Goal: Task Accomplishment & Management: Complete application form

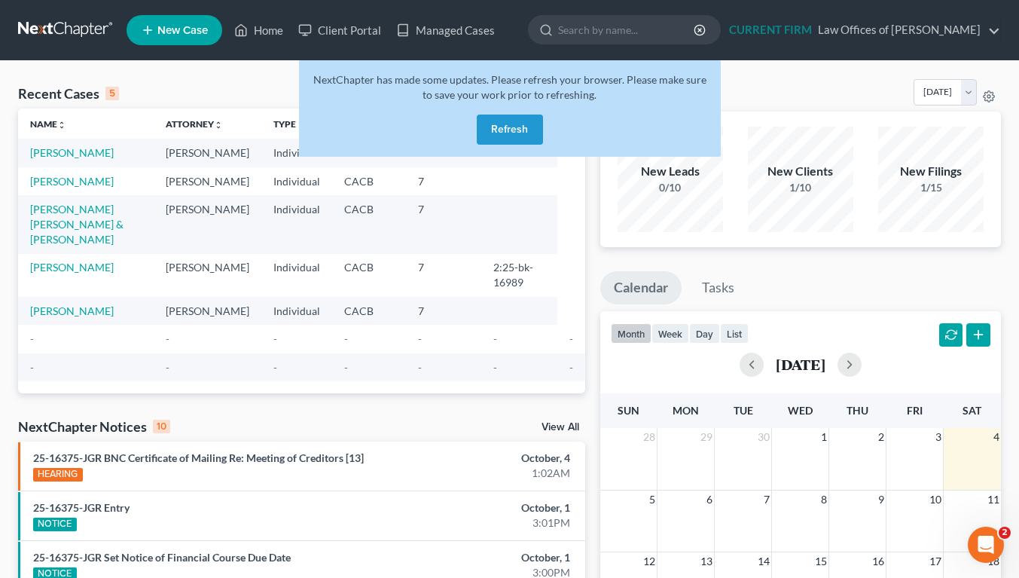
click at [512, 124] on button "Refresh" at bounding box center [510, 130] width 66 height 30
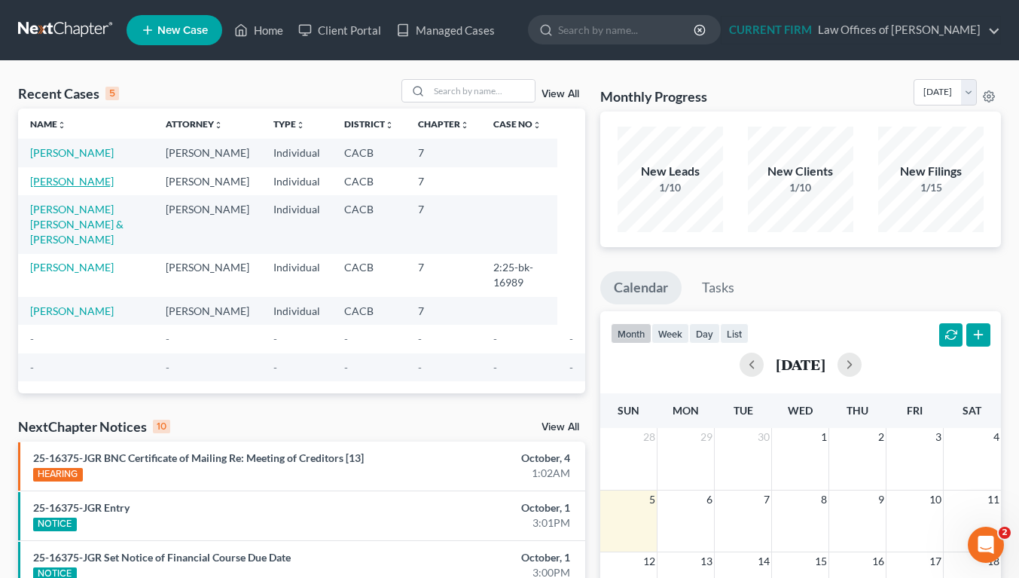
click at [57, 188] on link "[PERSON_NAME]" at bounding box center [72, 181] width 84 height 13
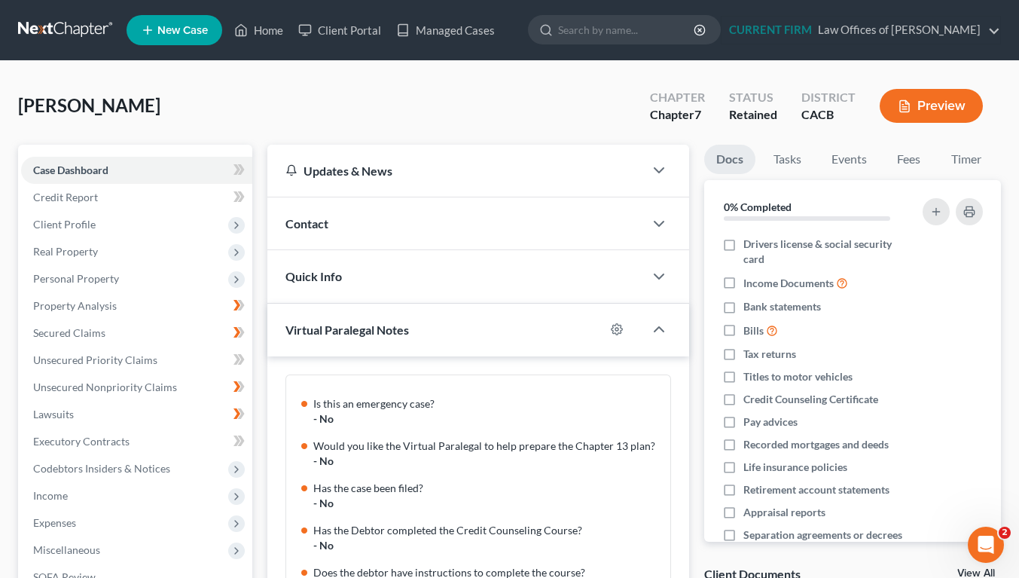
scroll to position [637, 0]
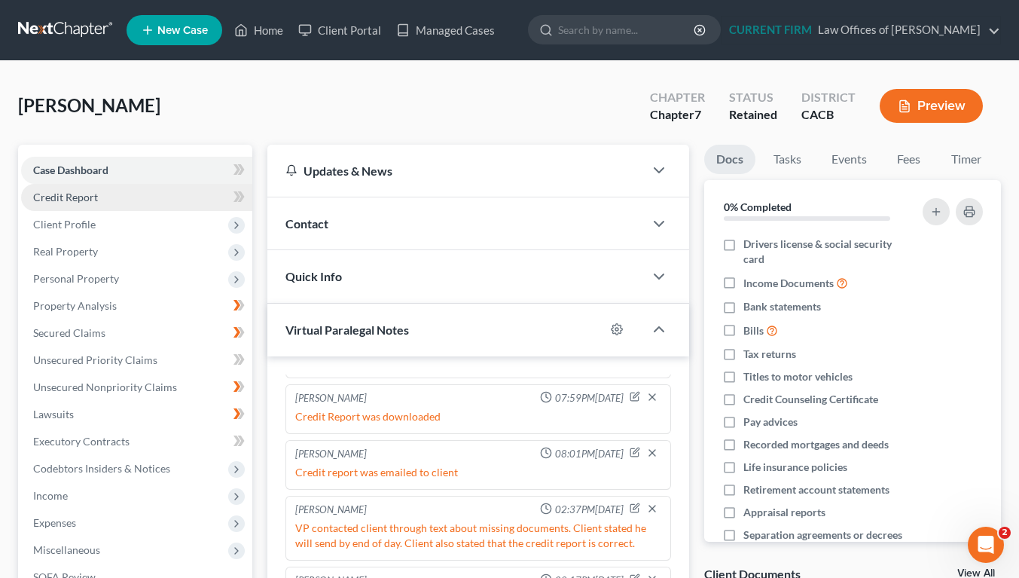
click at [84, 201] on span "Credit Report" at bounding box center [65, 197] width 65 height 13
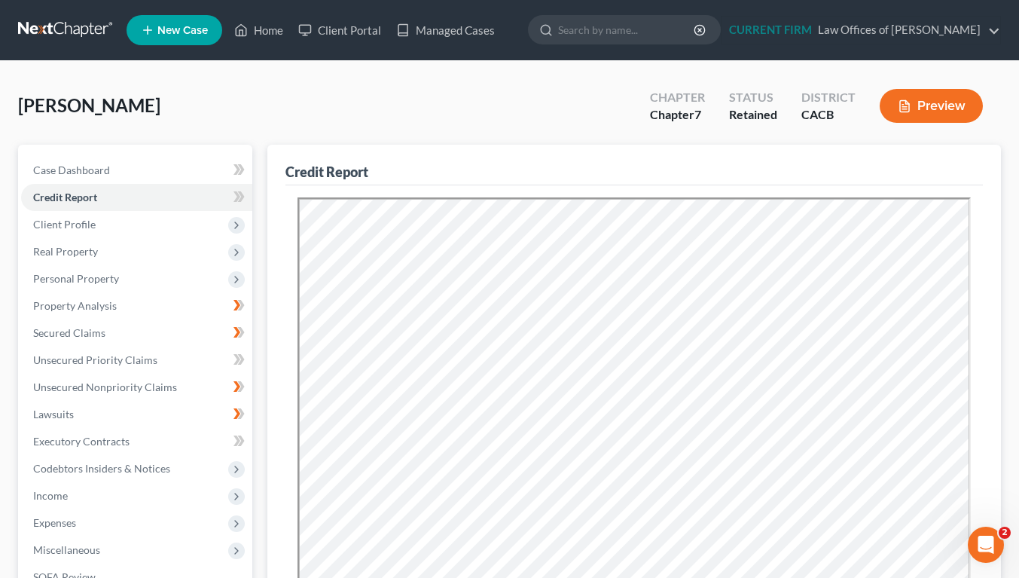
click at [988, 237] on div "Credit Report Resubmit Download Re-Import Creditors" at bounding box center [634, 515] width 734 height 740
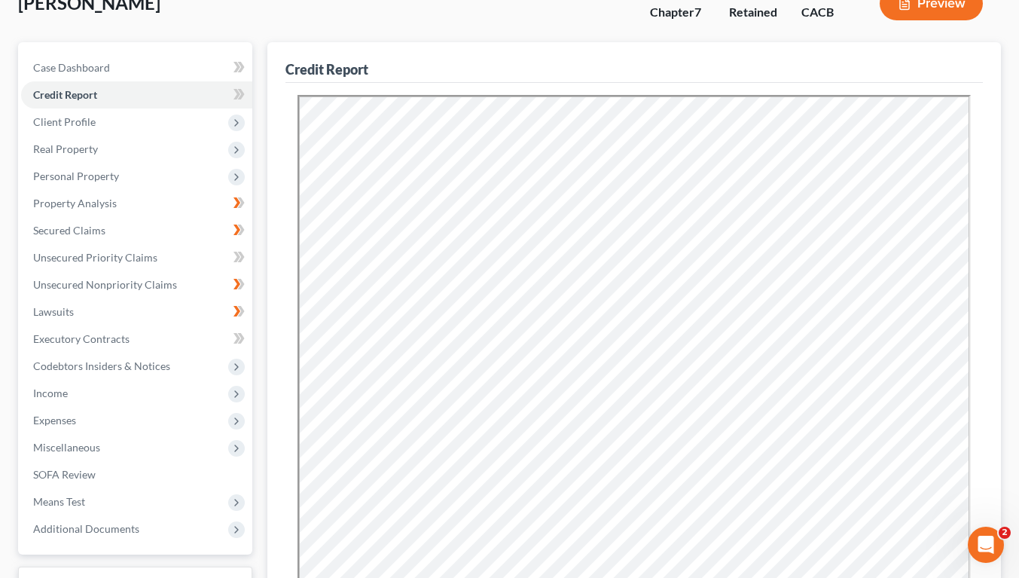
scroll to position [89, 0]
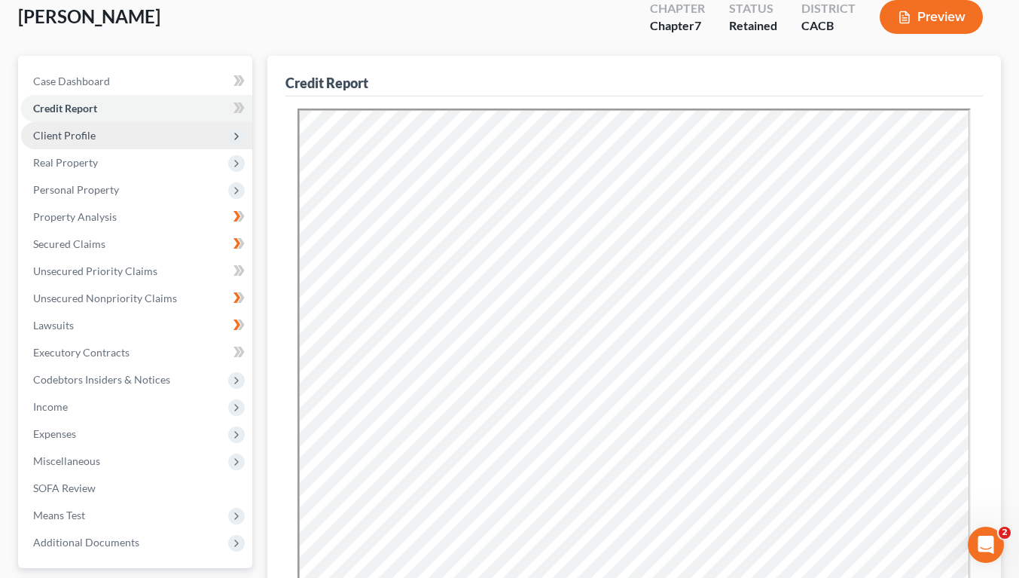
click at [81, 135] on span "Client Profile" at bounding box center [64, 135] width 63 height 13
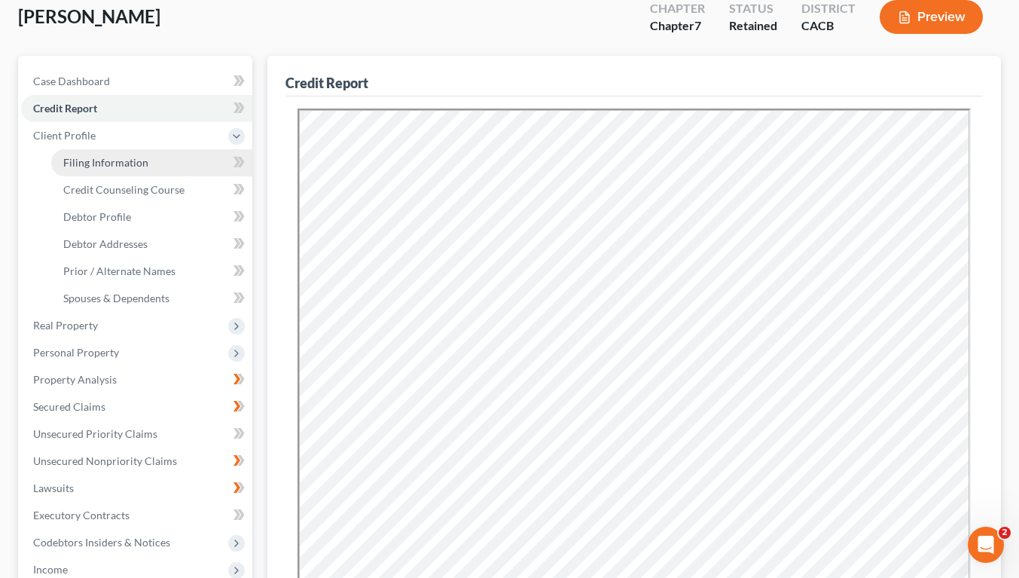
click at [142, 158] on span "Filing Information" at bounding box center [105, 162] width 85 height 13
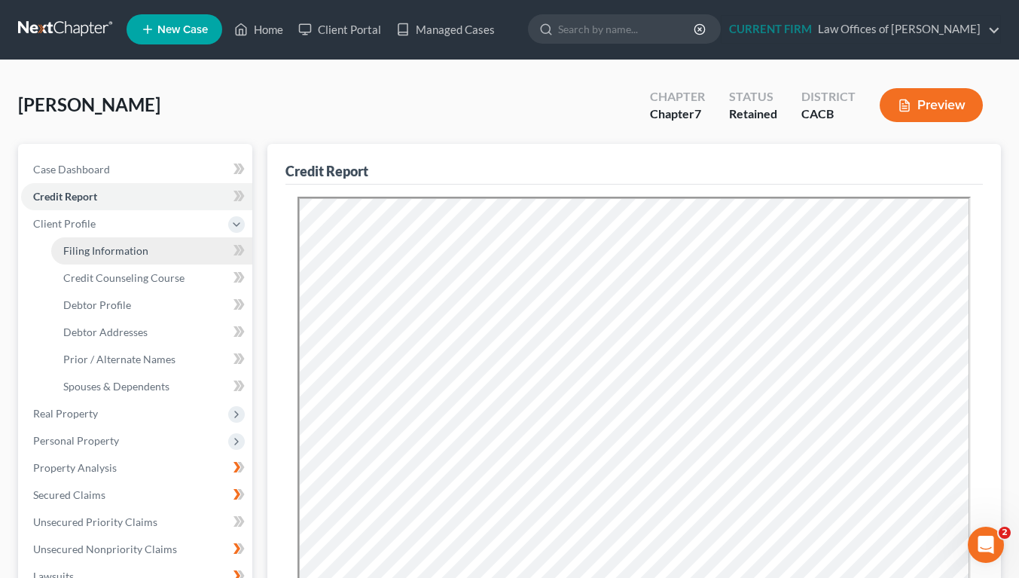
select select "1"
select select "0"
select select "7"
select select "0"
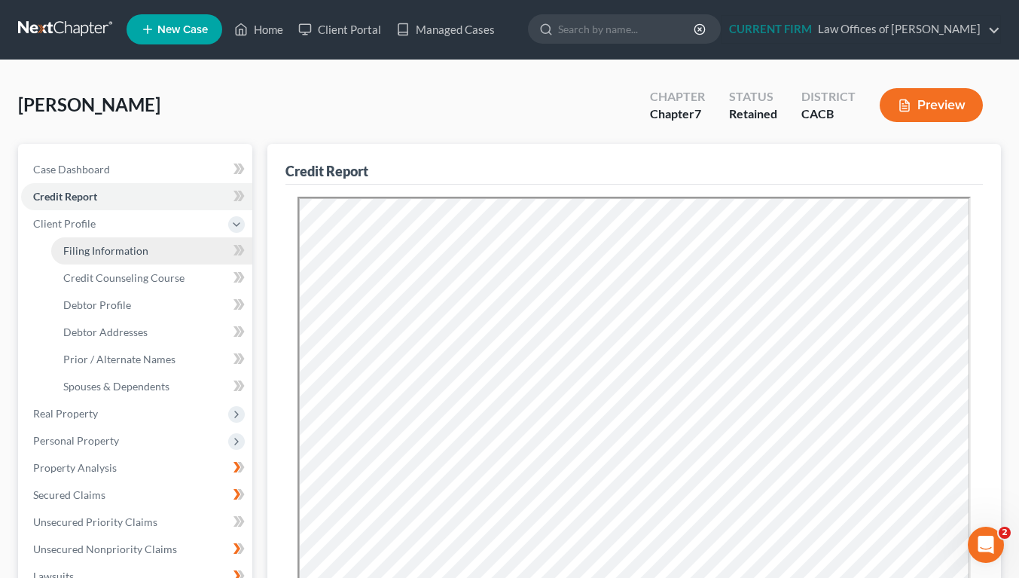
select select "4"
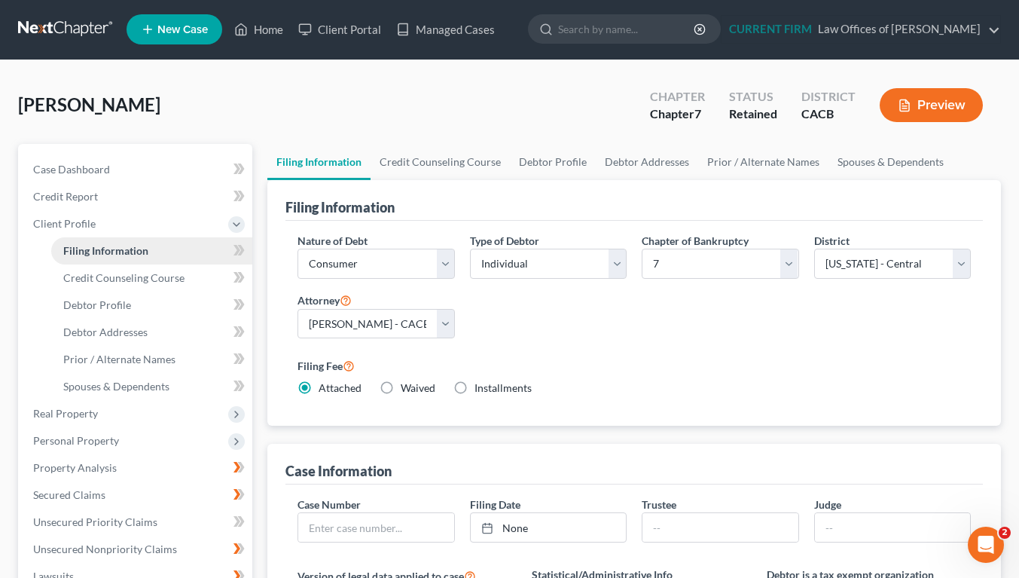
scroll to position [0, 0]
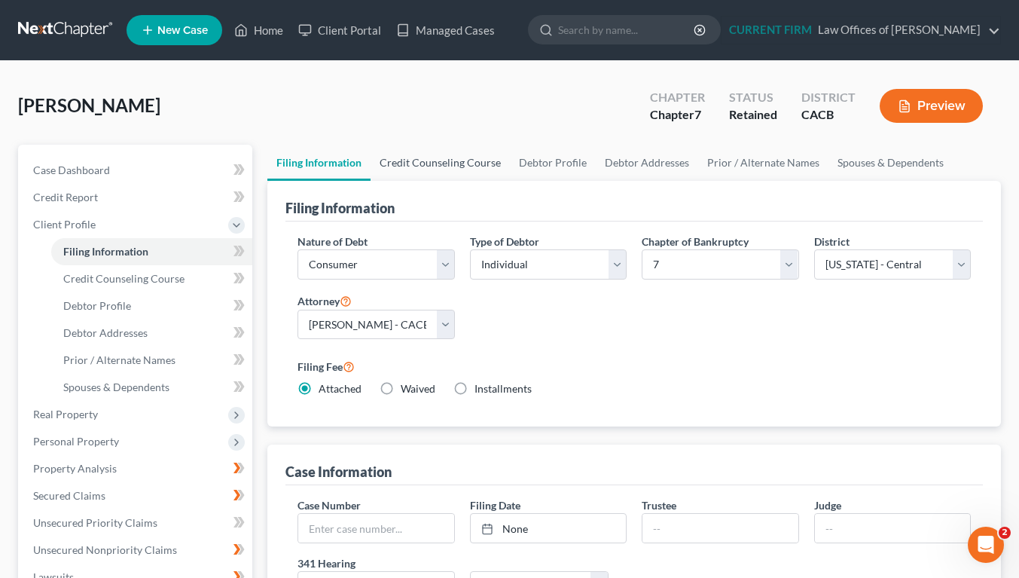
click at [448, 167] on link "Credit Counseling Course" at bounding box center [440, 163] width 139 height 36
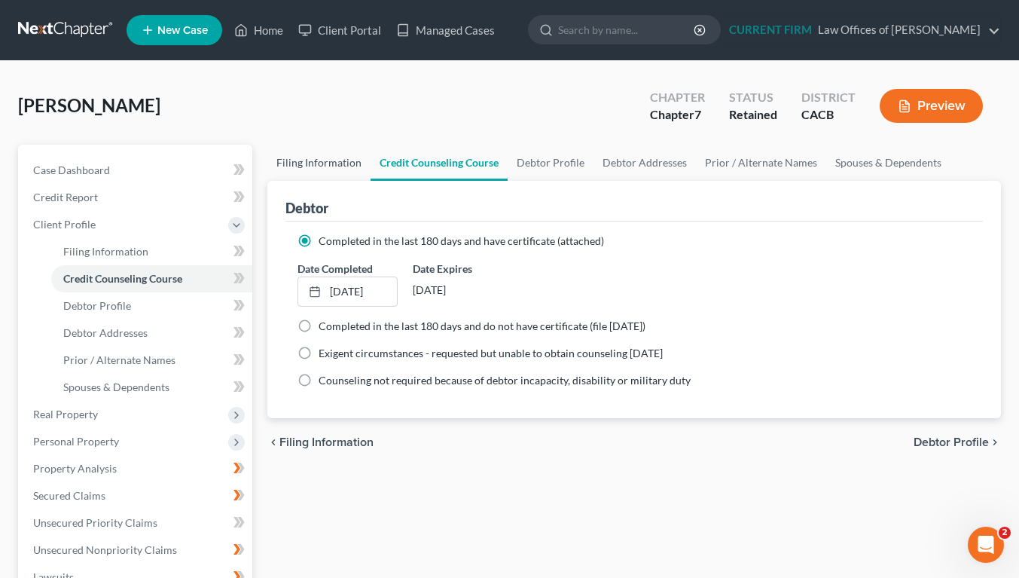
click at [316, 166] on link "Filing Information" at bounding box center [318, 163] width 103 height 36
select select "1"
select select "0"
select select "7"
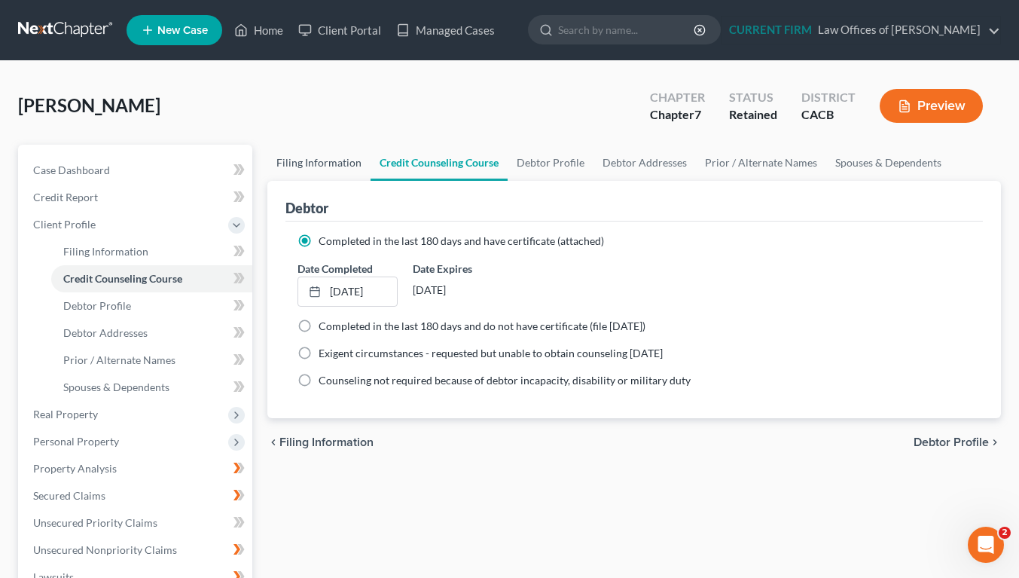
select select "0"
select select "4"
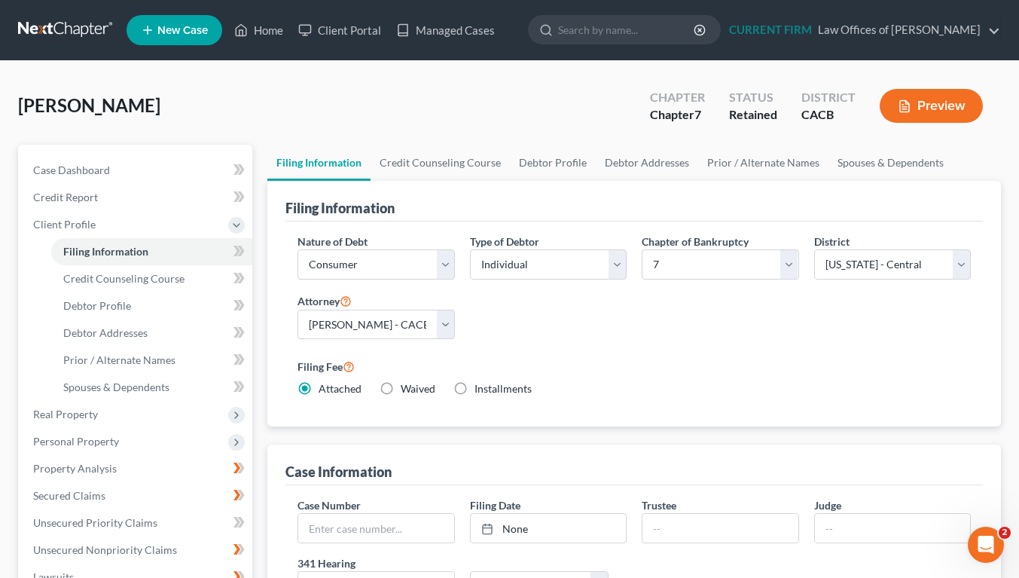
click at [801, 346] on div "Nature of Debt Select Business Consumer Other Nature of Business Select Clearin…" at bounding box center [634, 322] width 689 height 176
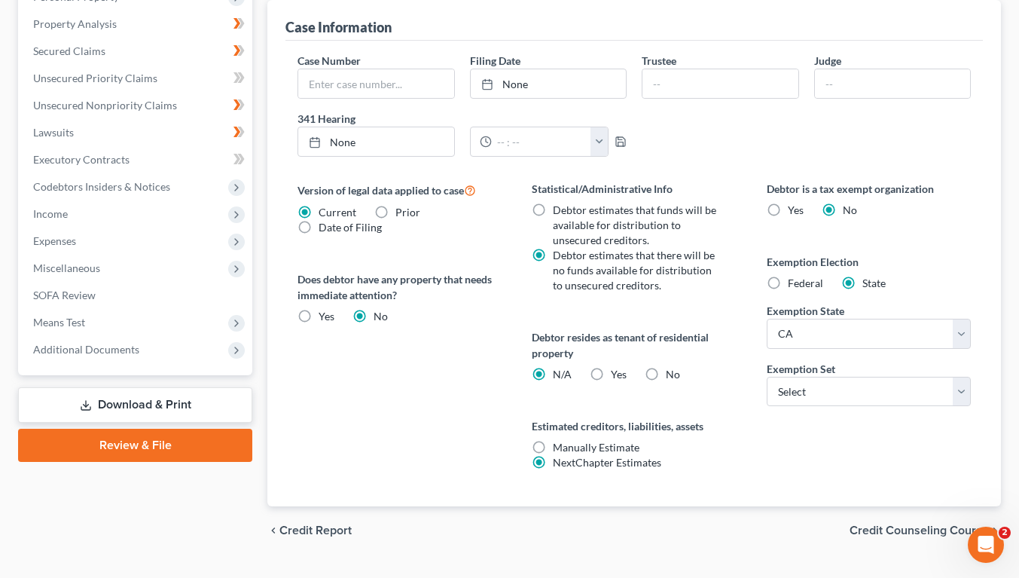
scroll to position [452, 0]
